Goal: Task Accomplishment & Management: Manage account settings

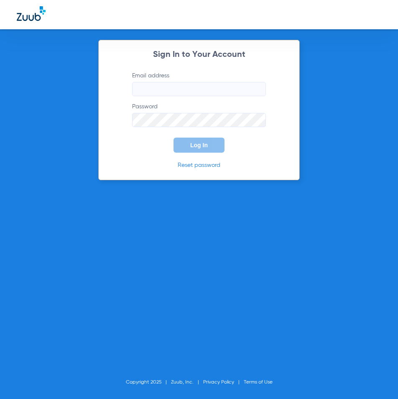
click at [170, 94] on input "Email address" at bounding box center [199, 89] width 134 height 14
type input "[EMAIL_ADDRESS][DOMAIN_NAME]"
click at [200, 143] on span "Log In" at bounding box center [199, 145] width 18 height 7
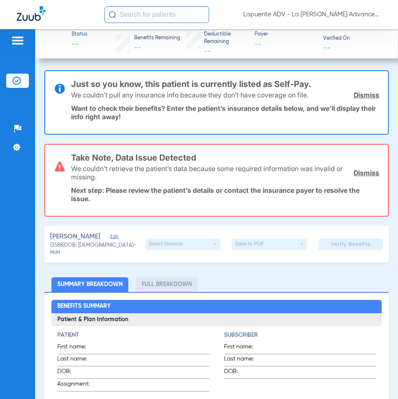
click at [365, 172] on link "Dismiss" at bounding box center [367, 173] width 26 height 8
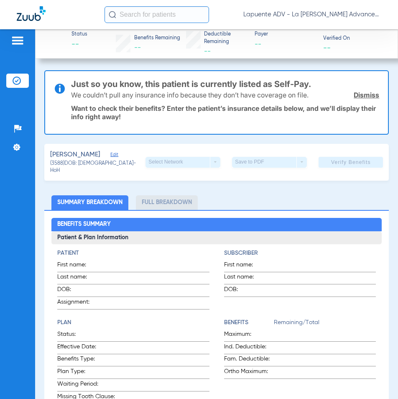
click at [365, 93] on link "Dismiss" at bounding box center [367, 95] width 26 height 8
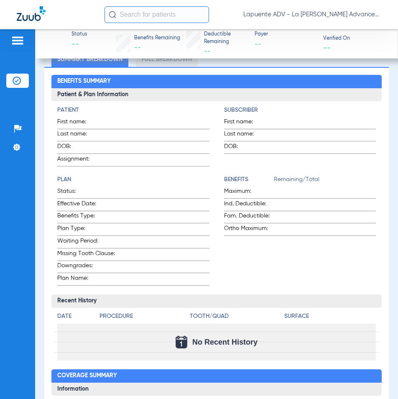
scroll to position [84, 0]
